Goal: Task Accomplishment & Management: Use online tool/utility

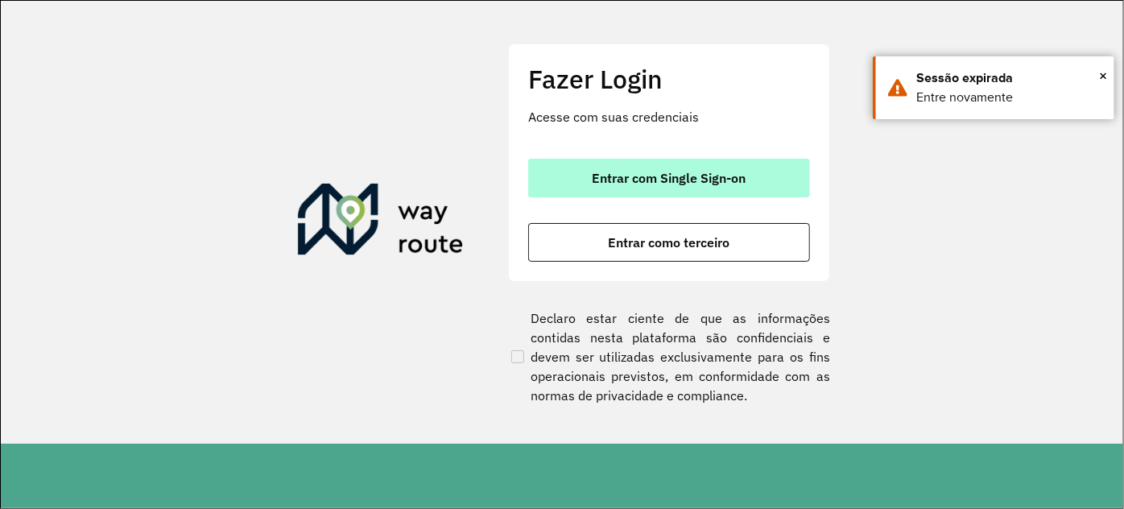
click at [657, 171] on span "Entrar com Single Sign-on" at bounding box center [669, 177] width 154 height 13
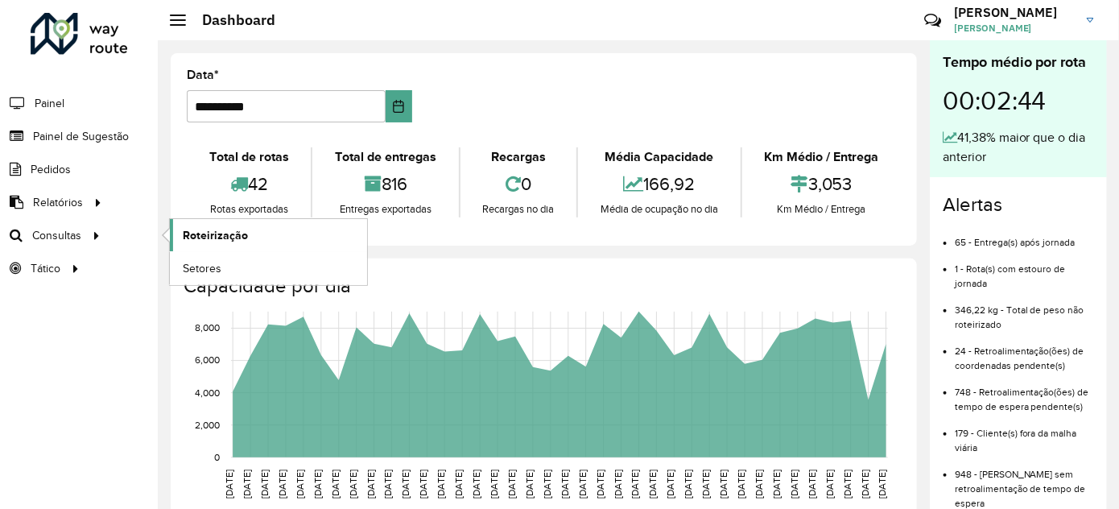
click at [230, 231] on span "Roteirização" at bounding box center [215, 235] width 65 height 17
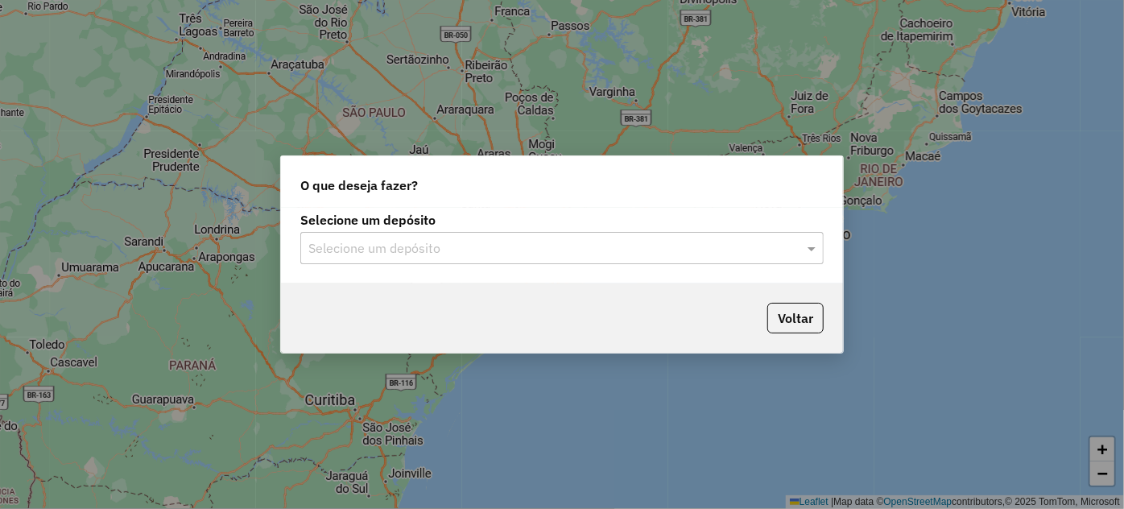
click at [412, 255] on input "text" at bounding box center [545, 248] width 475 height 19
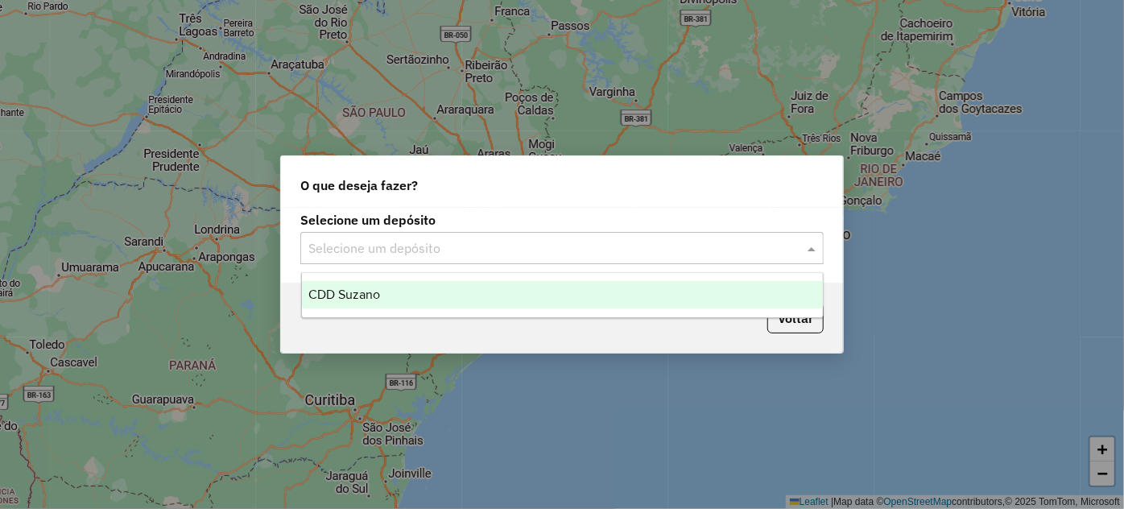
click at [470, 241] on input "text" at bounding box center [545, 248] width 475 height 19
click at [388, 299] on div "CDD Suzano" at bounding box center [562, 294] width 521 height 27
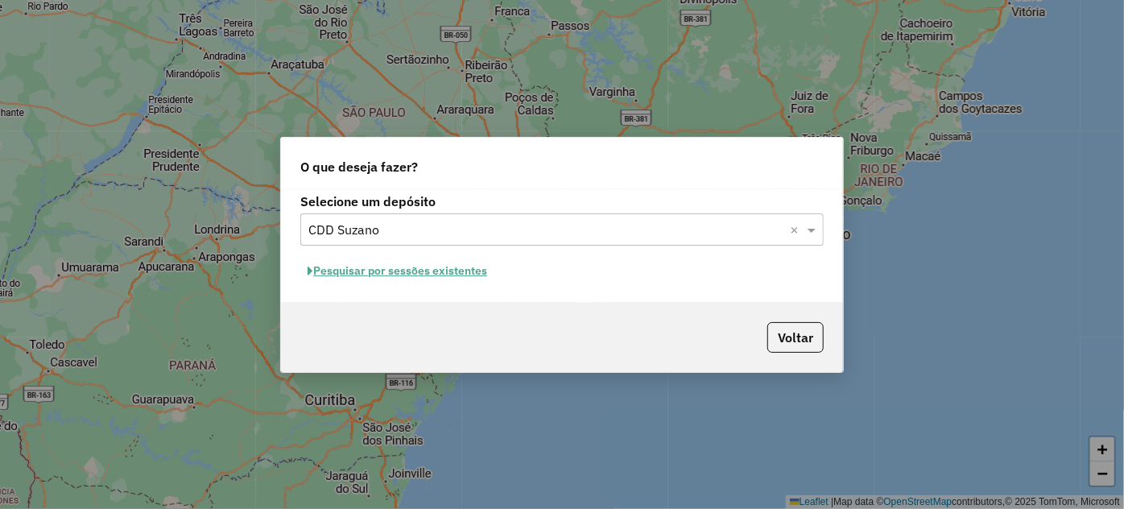
click at [444, 268] on button "Pesquisar por sessões existentes" at bounding box center [397, 270] width 194 height 25
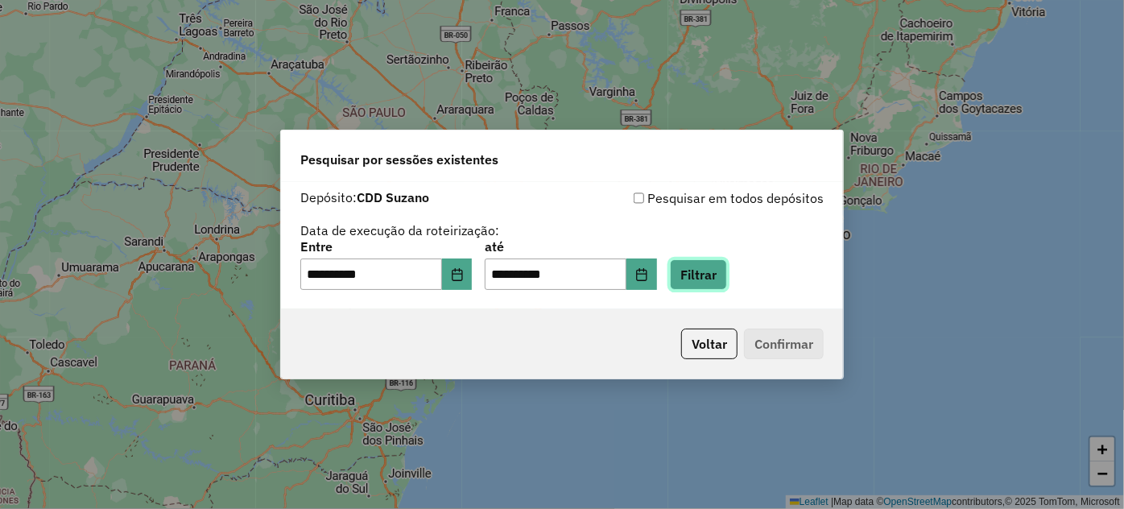
click at [711, 277] on button "Filtrar" at bounding box center [698, 274] width 57 height 31
click at [0, 0] on div "Aguarde..." at bounding box center [0, 0] width 0 height 0
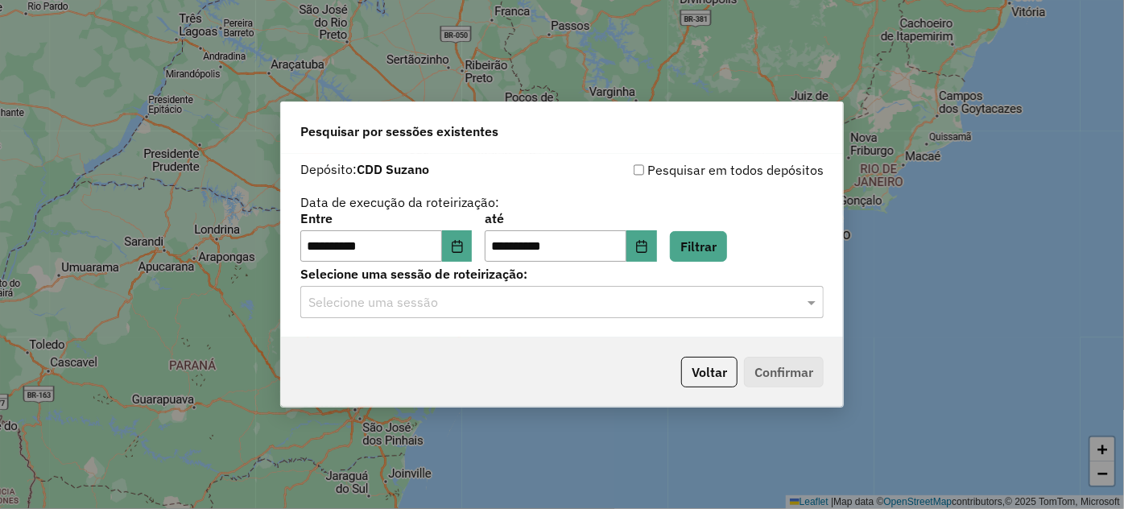
click at [379, 307] on input "text" at bounding box center [545, 302] width 475 height 19
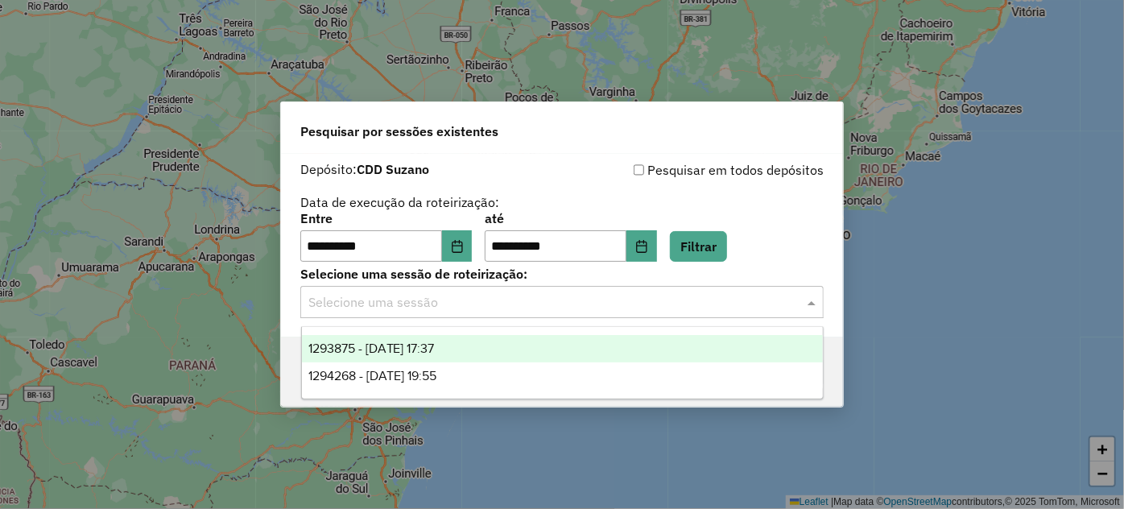
click at [394, 343] on span "1293875 - 14/10/2025 17:37" at bounding box center [371, 348] width 126 height 14
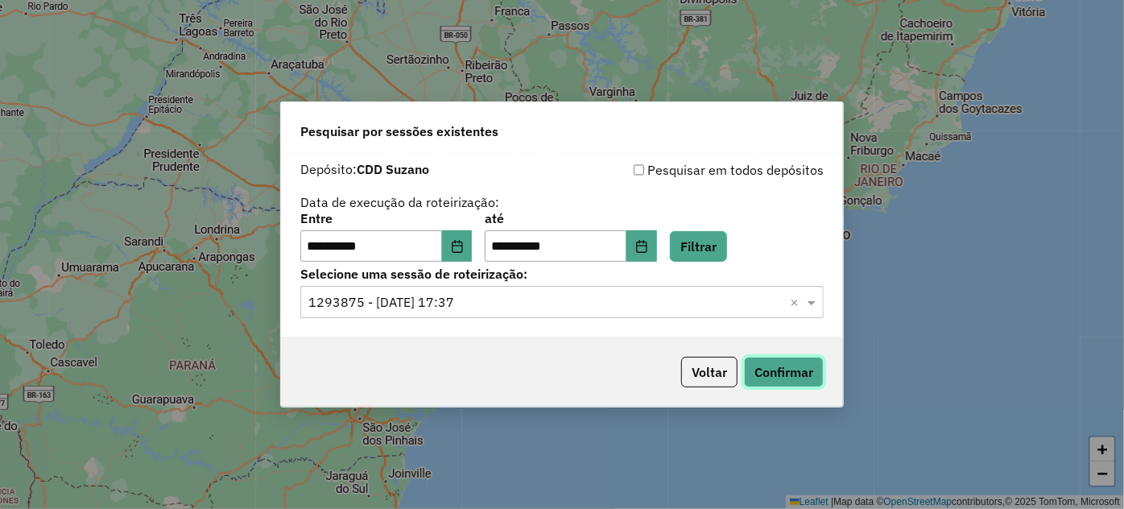
click at [807, 375] on button "Confirmar" at bounding box center [784, 372] width 80 height 31
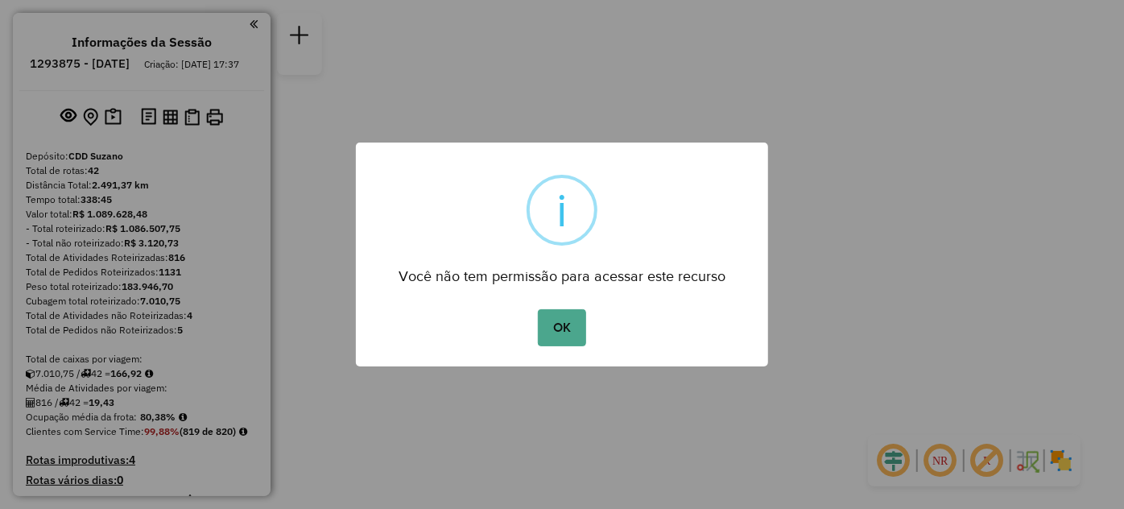
click at [555, 318] on button "OK" at bounding box center [561, 327] width 47 height 37
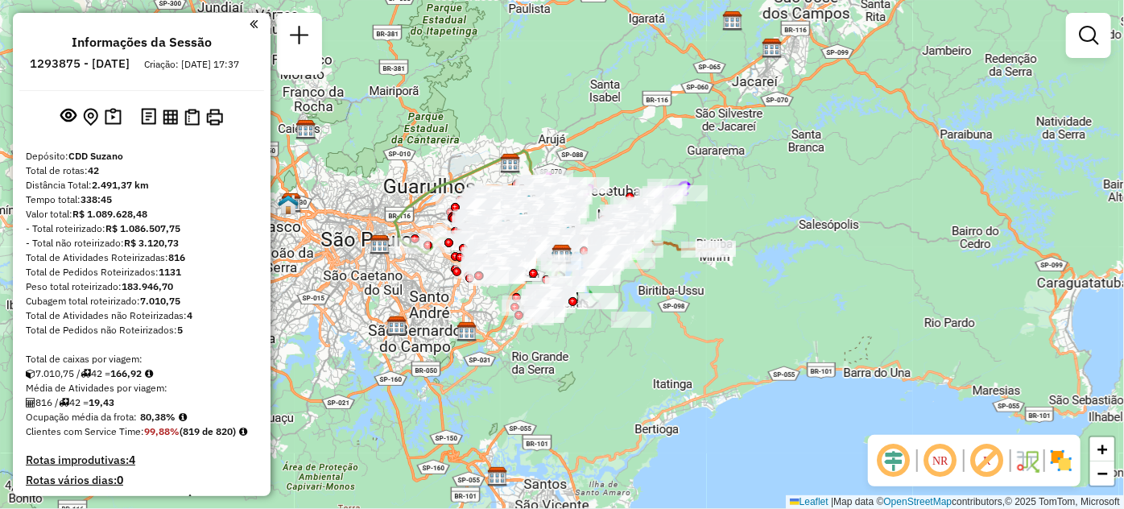
scroll to position [4430, 0]
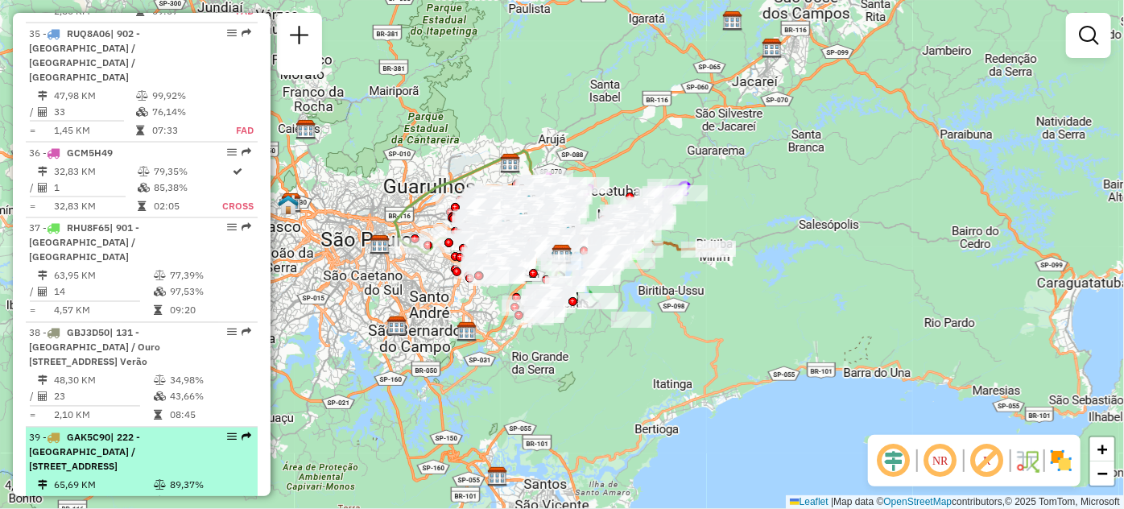
click at [215, 431] on div "39 - GAK5C90 | 222 - Vila Progresso / Vila Chavantes, 241 - Vila Jacuí, 242 - V…" at bounding box center [141, 452] width 225 height 43
select select "**********"
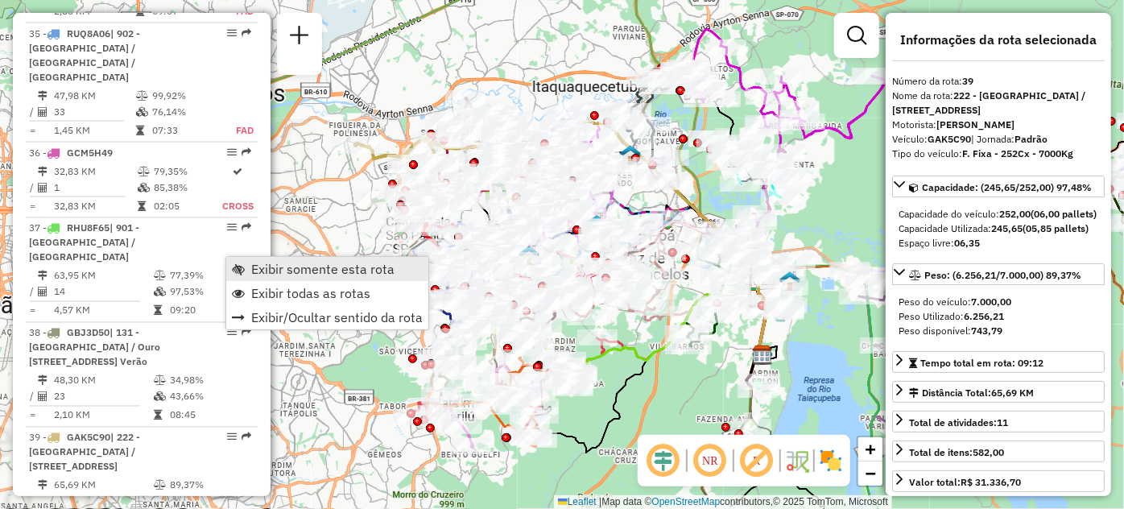
click at [245, 266] on link "Exibir somente esta rota" at bounding box center [327, 269] width 202 height 24
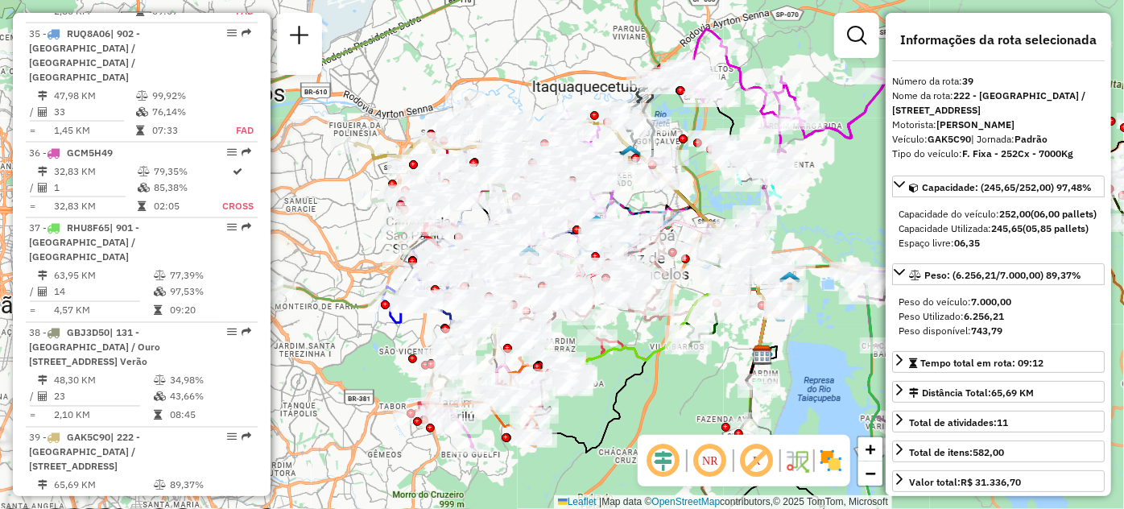
click at [245, 266] on link "Exibir somente esta rota" at bounding box center [327, 269] width 202 height 24
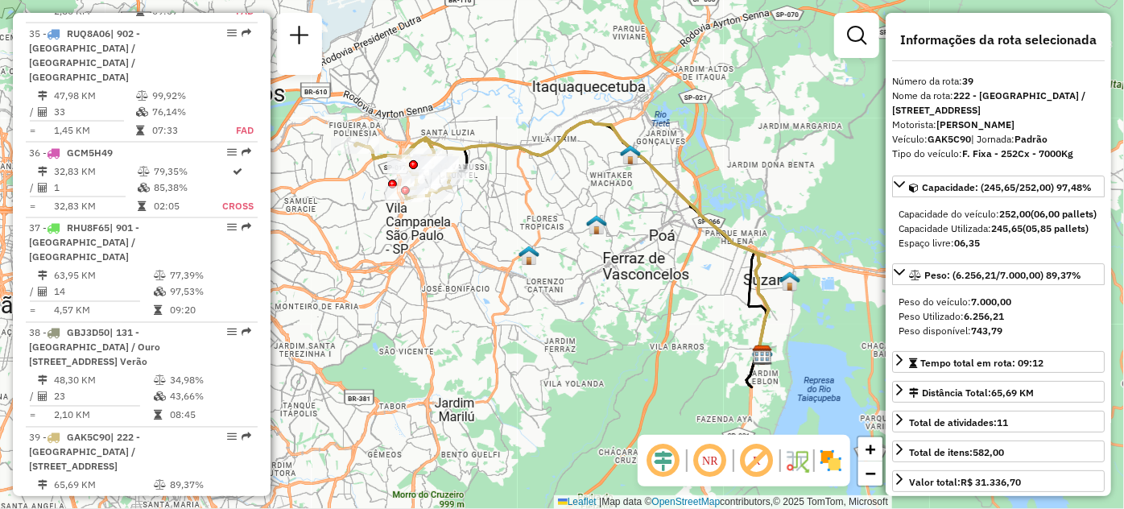
drag, startPoint x: 402, startPoint y: 246, endPoint x: 522, endPoint y: 310, distance: 135.8
click at [423, 260] on div "Janela de atendimento Grade de atendimento Capacidade Transportadoras Veículos …" at bounding box center [562, 254] width 1124 height 509
click at [481, 291] on div "Janela de atendimento Grade de atendimento Capacidade Transportadoras Veículos …" at bounding box center [562, 254] width 1124 height 509
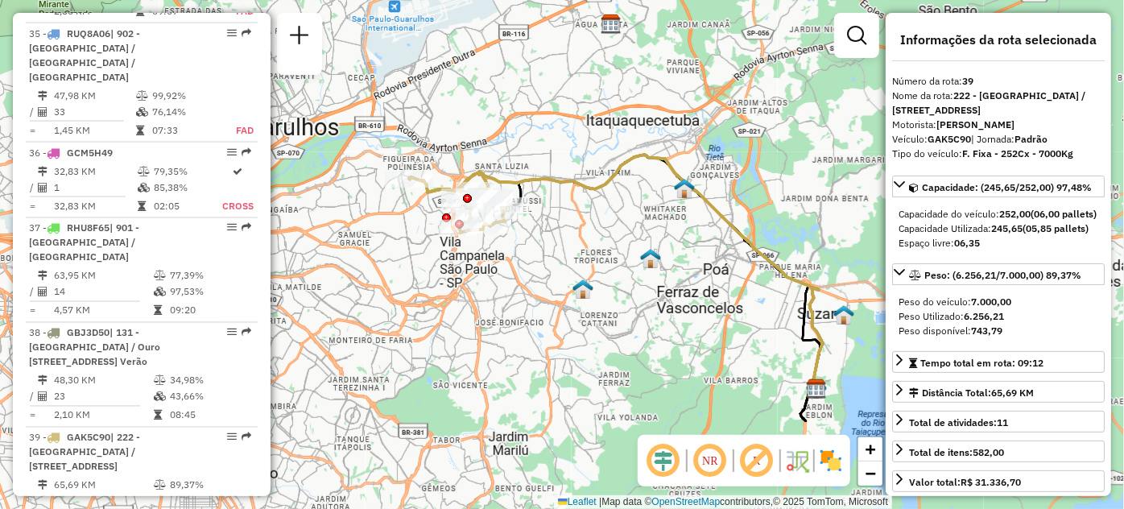
click at [599, 336] on div "Janela de atendimento Grade de atendimento Capacidade Transportadoras Veículos …" at bounding box center [562, 254] width 1124 height 509
click at [600, 336] on div "Janela de atendimento Grade de atendimento Capacidade Transportadoras Veículos …" at bounding box center [562, 254] width 1124 height 509
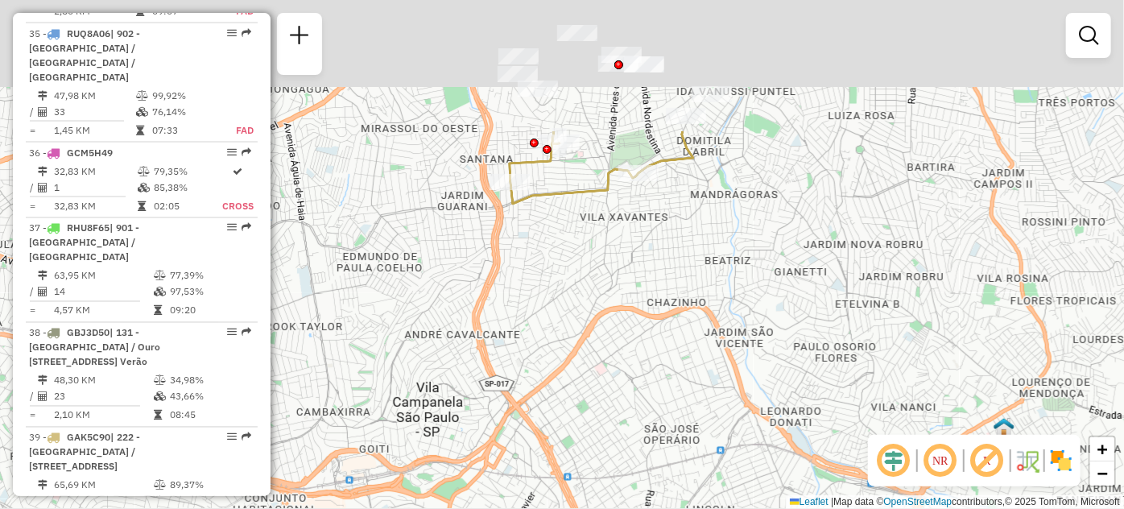
drag, startPoint x: 586, startPoint y: 307, endPoint x: 629, endPoint y: 450, distance: 149.7
click at [628, 448] on div "Janela de atendimento Grade de atendimento Capacidade Transportadoras Veículos …" at bounding box center [562, 254] width 1124 height 509
click at [630, 461] on div "Janela de atendimento Grade de atendimento Capacidade Transportadoras Veículos …" at bounding box center [562, 254] width 1124 height 509
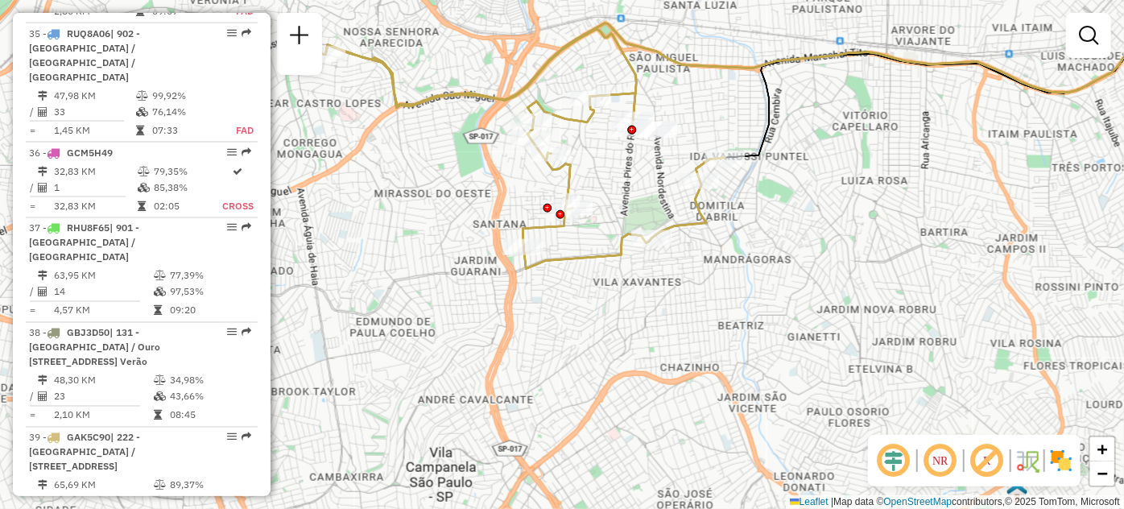
click at [435, 215] on div "Janela de atendimento Grade de atendimento Capacidade Transportadoras Veículos …" at bounding box center [562, 254] width 1124 height 509
click at [436, 216] on div "Janela de atendimento Grade de atendimento Capacidade Transportadoras Veículos …" at bounding box center [562, 254] width 1124 height 509
drag, startPoint x: 572, startPoint y: 319, endPoint x: 686, endPoint y: 398, distance: 139.3
click at [667, 386] on div "Janela de atendimento Grade de atendimento Capacidade Transportadoras Veículos …" at bounding box center [562, 254] width 1124 height 509
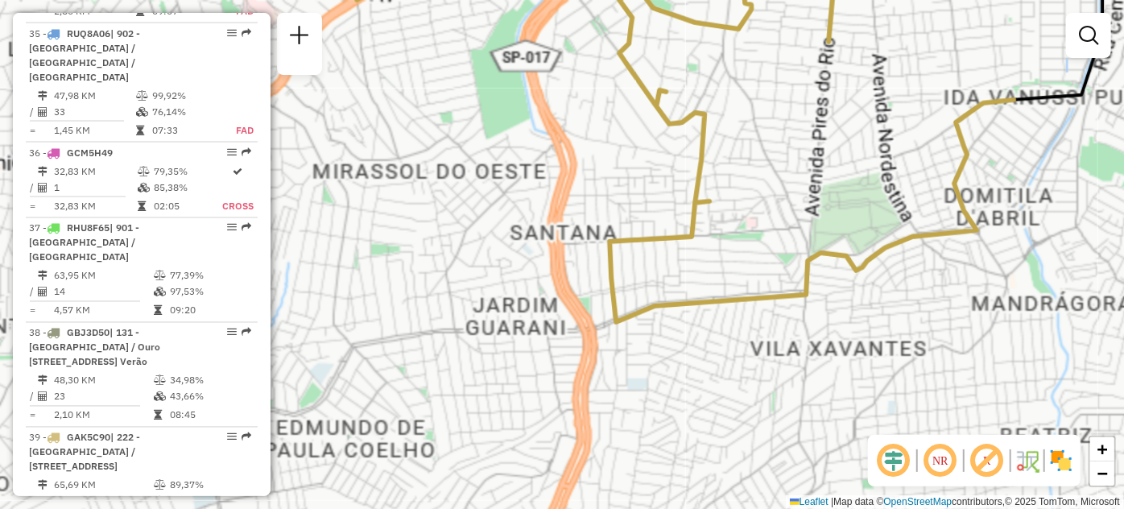
click at [686, 398] on div "Janela de atendimento Grade de atendimento Capacidade Transportadoras Veículos …" at bounding box center [562, 254] width 1124 height 509
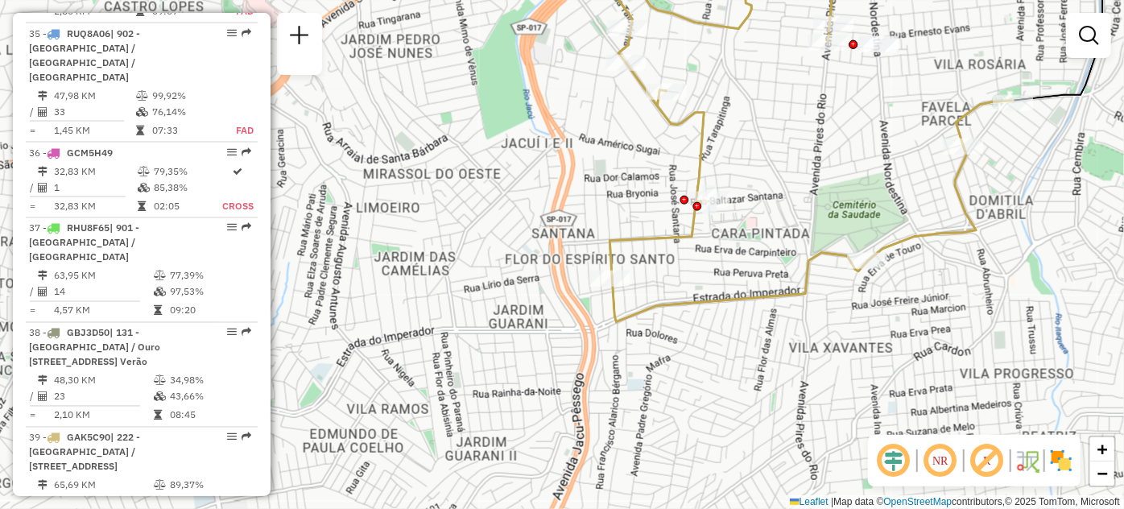
click at [484, 165] on div "Janela de atendimento Grade de atendimento Capacidade Transportadoras Veículos …" at bounding box center [562, 254] width 1124 height 509
click at [604, 342] on div "Janela de atendimento Grade de atendimento Capacidade Transportadoras Veículos …" at bounding box center [562, 254] width 1124 height 509
click at [613, 377] on div "Janela de atendimento Grade de atendimento Capacidade Transportadoras Veículos …" at bounding box center [562, 254] width 1124 height 509
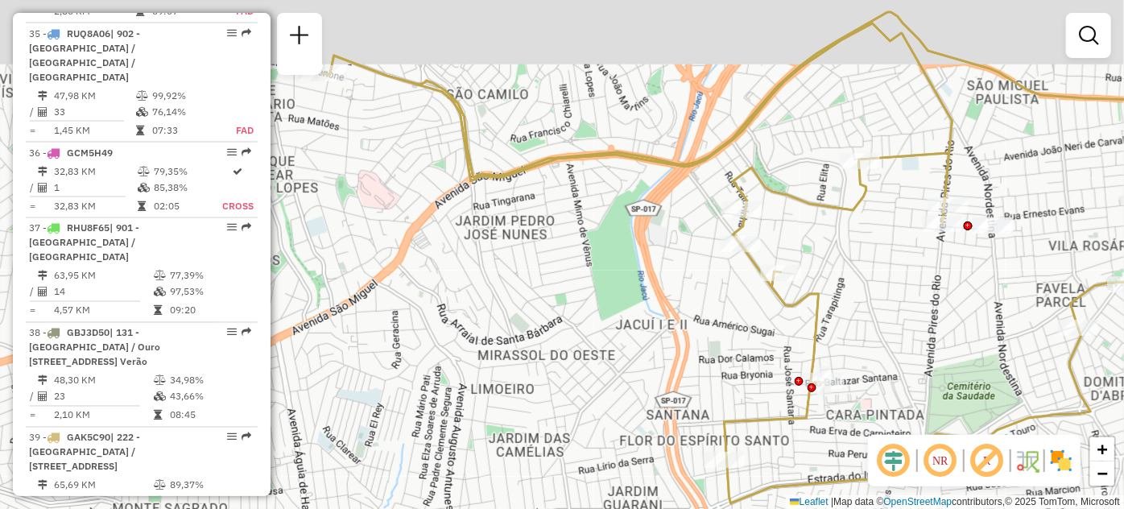
drag, startPoint x: 613, startPoint y: 381, endPoint x: 588, endPoint y: 365, distance: 30.4
click at [613, 382] on div "Janela de atendimento Grade de atendimento Capacidade Transportadoras Veículos …" at bounding box center [562, 254] width 1124 height 509
